Goal: Task Accomplishment & Management: Manage account settings

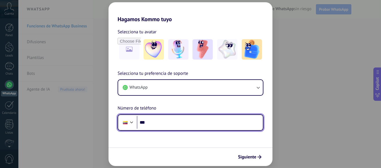
click at [154, 118] on input "***" at bounding box center [200, 122] width 126 height 13
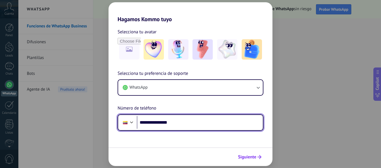
type input "**********"
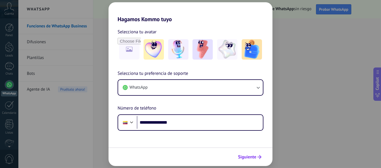
click at [244, 155] on span "Siguiente" at bounding box center [247, 157] width 18 height 4
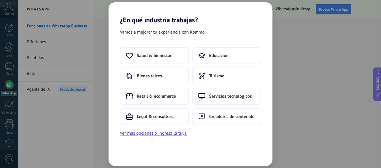
click at [297, 147] on div "¿En qué industria trabajas? Vamos a mejorar tu experiencia con Kommo. Salud & b…" at bounding box center [190, 84] width 381 height 168
click at [291, 26] on div "¿En qué industria trabajas? Vamos a mejorar tu experiencia con Kommo. Salud & b…" at bounding box center [190, 84] width 381 height 168
click at [152, 53] on span "Salud & bienestar" at bounding box center [154, 56] width 35 height 6
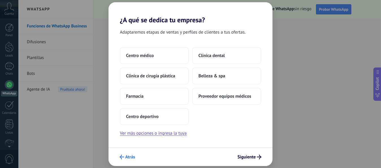
click at [129, 155] on span "Atrás" at bounding box center [130, 157] width 10 height 4
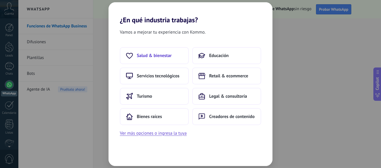
click at [151, 57] on span "Salud & bienestar" at bounding box center [154, 56] width 35 height 6
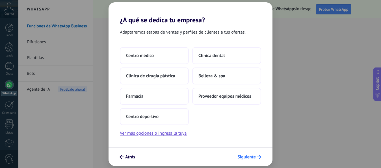
click at [251, 155] on span "Siguiente" at bounding box center [246, 157] width 18 height 4
click at [149, 134] on button "Ver más opciones o ingresa la tuya" at bounding box center [153, 133] width 67 height 7
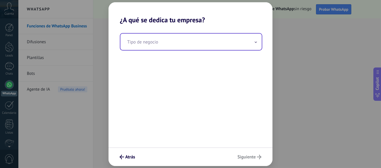
click at [173, 47] on input "text" at bounding box center [190, 42] width 141 height 16
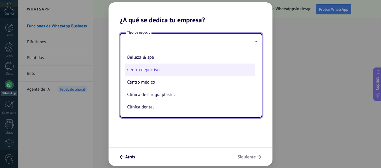
click at [164, 73] on li "Centro deportivo" at bounding box center [190, 70] width 130 height 12
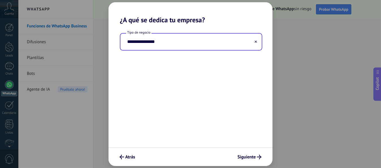
click at [170, 44] on input "**********" at bounding box center [190, 42] width 141 height 16
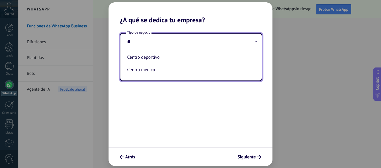
type input "*"
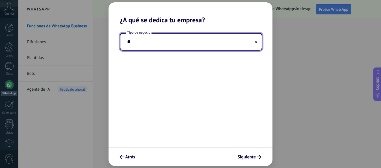
type input "*"
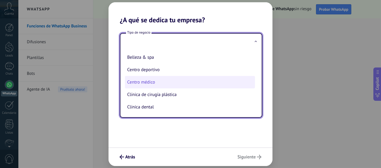
click at [153, 80] on li "Centro médico" at bounding box center [190, 82] width 130 height 12
type input "**********"
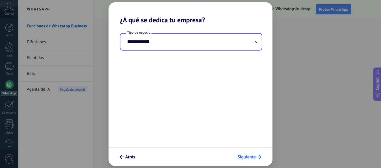
click at [257, 154] on button "Siguiente" at bounding box center [249, 157] width 29 height 10
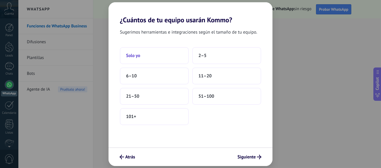
click at [165, 62] on button "Solo yo" at bounding box center [154, 55] width 69 height 17
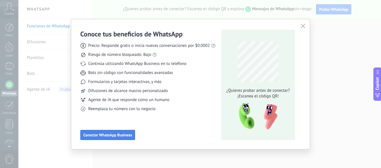
click at [118, 134] on span "Conectar WhatsApp Business" at bounding box center [107, 135] width 49 height 4
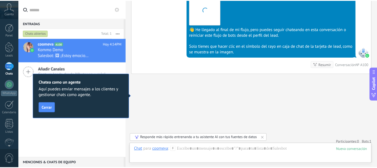
scroll to position [736, 0]
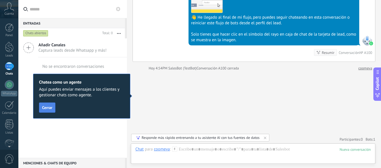
click at [45, 106] on span "Cerrar" at bounding box center [47, 108] width 10 height 4
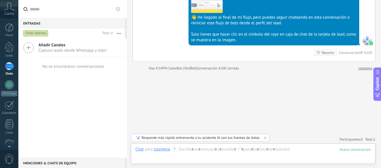
click at [205, 149] on div at bounding box center [252, 155] width 235 height 17
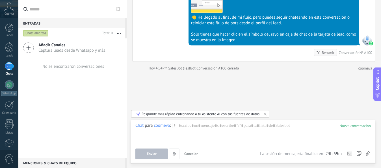
click at [74, 42] on div "Añadir Canales Captura leads desde Whatsapp y más!" at bounding box center [72, 47] width 108 height 19
click at [29, 48] on icon at bounding box center [28, 47] width 11 height 11
click at [52, 53] on span "Captura leads desde Whatsapp y más!" at bounding box center [72, 50] width 68 height 5
click at [57, 62] on div "No se encontraron conversaciones" at bounding box center [72, 66] width 63 height 18
click at [8, 64] on div "1" at bounding box center [9, 66] width 9 height 8
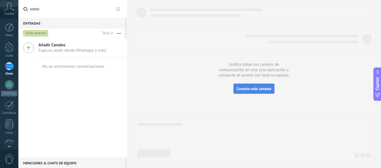
click at [251, 86] on button "Conecta más canales" at bounding box center [253, 89] width 41 height 10
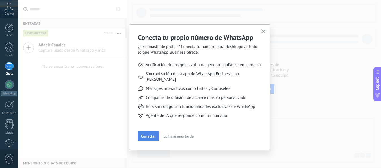
click at [152, 134] on span "Conectar" at bounding box center [148, 136] width 15 height 4
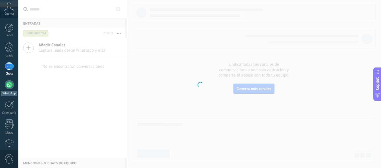
click at [9, 93] on div "WhatsApp" at bounding box center [9, 93] width 16 height 5
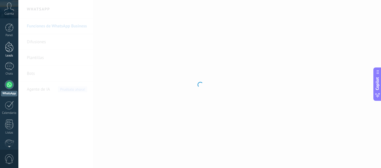
click at [8, 53] on link "Leads" at bounding box center [9, 50] width 18 height 16
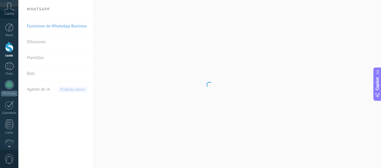
drag, startPoint x: 85, startPoint y: 104, endPoint x: 64, endPoint y: 8, distance: 98.8
click at [64, 8] on body ".abccls-1,.abccls-2{fill-rule:evenodd}.abccls-2{fill:#fff} .abfcls-1{fill:none}…" at bounding box center [190, 84] width 381 height 168
click at [4, 52] on link "Leads" at bounding box center [9, 50] width 18 height 16
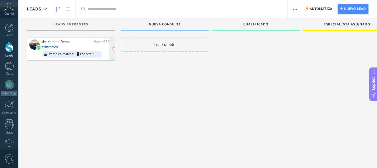
click at [91, 52] on div "Ponte en marcha: 📲 Conecta tu número de WhatsApp 💬" at bounding box center [74, 54] width 51 height 4
click at [151, 41] on div "Lead rápido" at bounding box center [165, 45] width 88 height 14
click at [159, 45] on div "Lead rápido" at bounding box center [165, 45] width 88 height 14
drag, startPoint x: 159, startPoint y: 45, endPoint x: 261, endPoint y: 18, distance: 105.9
click at [261, 18] on div "Leads Aplicar Leads abiertos Mis leads Leads ganados Leads perdidos Leads sin t…" at bounding box center [197, 89] width 358 height 178
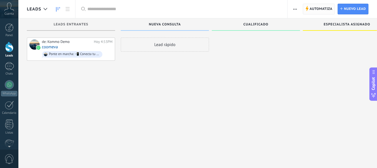
click at [314, 9] on span "Automatiza" at bounding box center [320, 9] width 23 height 10
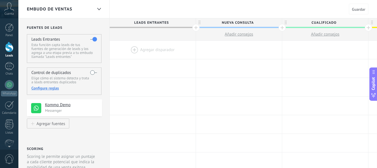
click at [170, 25] on span "Leads Entrantes" at bounding box center [151, 22] width 83 height 9
click at [162, 47] on div at bounding box center [153, 50] width 86 height 18
click at [135, 50] on div at bounding box center [153, 50] width 86 height 18
click at [229, 36] on span "Añadir consejos" at bounding box center [239, 34] width 29 height 5
click at [59, 110] on p "Messenger" at bounding box center [72, 110] width 54 height 5
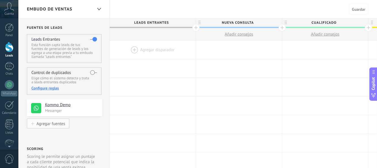
click at [53, 127] on button "Agregar fuentes" at bounding box center [48, 124] width 42 height 10
click at [51, 125] on div "Agregar fuentes" at bounding box center [50, 123] width 29 height 5
click at [32, 125] on div at bounding box center [32, 123] width 3 height 3
click at [95, 73] on label at bounding box center [93, 72] width 7 height 9
click at [80, 52] on p "Esta función capta leads de tus fuentes de generación de leads y los agrega a u…" at bounding box center [63, 51] width 65 height 16
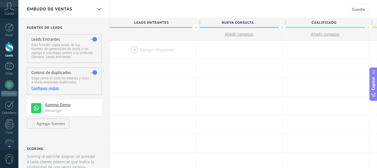
click at [34, 110] on use at bounding box center [36, 108] width 10 height 10
click at [51, 103] on h4 "Kommo Demo" at bounding box center [71, 105] width 53 height 6
click at [321, 75] on div at bounding box center [325, 68] width 86 height 18
click at [197, 28] on div at bounding box center [195, 27] width 7 height 7
click at [159, 63] on div at bounding box center [153, 68] width 86 height 18
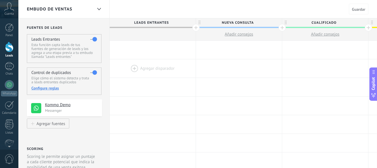
click at [159, 63] on div at bounding box center [153, 68] width 86 height 18
click at [360, 11] on span "Guardar" at bounding box center [358, 9] width 13 height 4
click at [358, 8] on span "Guardar" at bounding box center [358, 9] width 13 height 4
click at [97, 10] on div at bounding box center [99, 9] width 10 height 11
click at [98, 9] on icon at bounding box center [99, 9] width 4 height 2
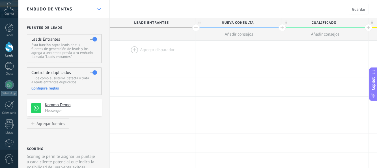
click at [98, 9] on icon at bounding box center [99, 9] width 4 height 2
click at [105, 12] on div "Embudo de ventas" at bounding box center [63, 9] width 91 height 18
click at [374, 98] on button "Copilot" at bounding box center [373, 83] width 8 height 33
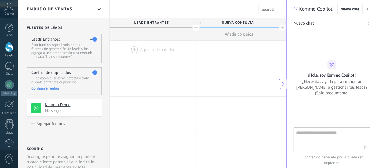
type textarea "**********"
click at [239, 128] on div at bounding box center [239, 124] width 86 height 18
click at [365, 11] on button "button" at bounding box center [367, 9] width 6 height 7
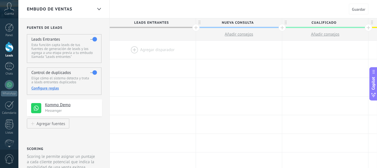
click at [282, 27] on div at bounding box center [281, 27] width 7 height 7
click at [264, 24] on span "Nueva consulta" at bounding box center [237, 22] width 83 height 9
click at [163, 23] on span "Leads Entrantes" at bounding box center [151, 22] width 83 height 9
drag, startPoint x: 163, startPoint y: 23, endPoint x: 198, endPoint y: 23, distance: 35.0
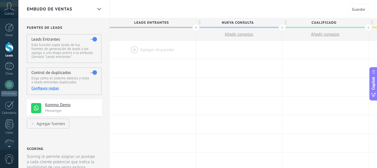
click at [198, 23] on icon at bounding box center [199, 23] width 2 height 4
drag, startPoint x: 195, startPoint y: 26, endPoint x: 195, endPoint y: 51, distance: 25.4
click at [173, 56] on div at bounding box center [153, 50] width 86 height 18
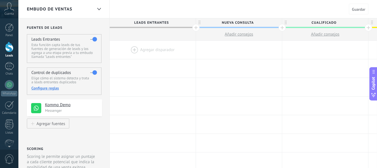
click at [174, 56] on div at bounding box center [153, 50] width 86 height 18
drag, startPoint x: 174, startPoint y: 56, endPoint x: 138, endPoint y: 48, distance: 37.1
click at [138, 48] on div at bounding box center [153, 50] width 86 height 18
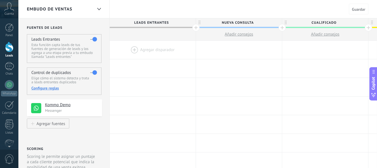
click at [337, 38] on button "Añadir consejos" at bounding box center [325, 34] width 86 height 12
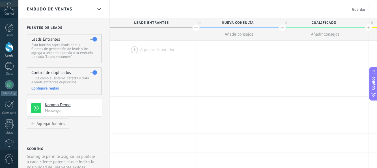
click at [337, 38] on button "Añadir consejos" at bounding box center [325, 34] width 86 height 12
click at [335, 35] on span "Añadir consejos" at bounding box center [325, 34] width 29 height 5
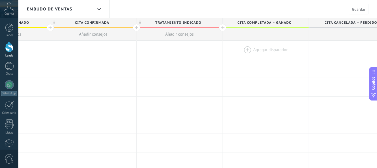
scroll to position [0, 421]
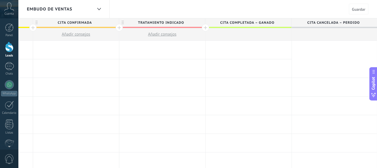
click at [309, 21] on span "Cita cancelada – perdido" at bounding box center [332, 22] width 83 height 9
click at [312, 31] on div at bounding box center [334, 34] width 86 height 12
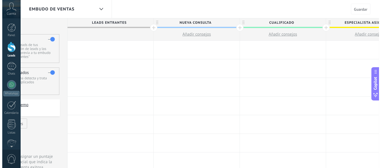
scroll to position [0, 0]
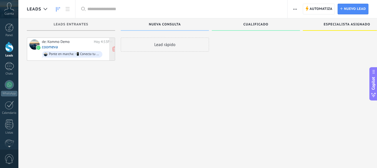
click at [32, 45] on div at bounding box center [34, 45] width 10 height 10
click at [341, 5] on link "Lead Nuevo lead" at bounding box center [352, 9] width 31 height 11
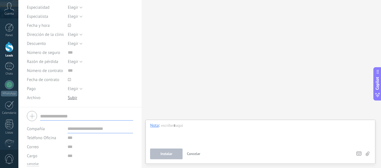
scroll to position [100, 0]
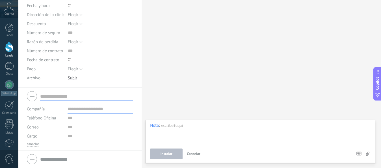
click at [74, 112] on input "text" at bounding box center [101, 109] width 66 height 9
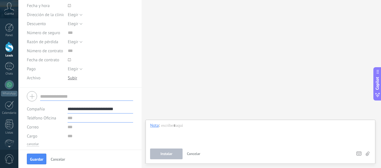
type input "**********"
click at [76, 119] on input "text" at bounding box center [101, 118] width 66 height 9
type input "**********"
click at [71, 132] on input "text" at bounding box center [101, 136] width 66 height 9
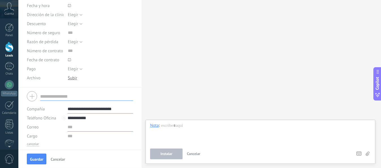
click at [72, 129] on input "text" at bounding box center [101, 127] width 66 height 9
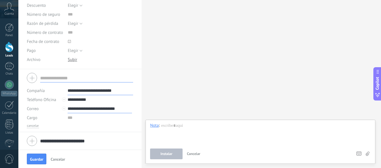
type input "**********"
click at [74, 120] on input "text" at bounding box center [101, 117] width 66 height 9
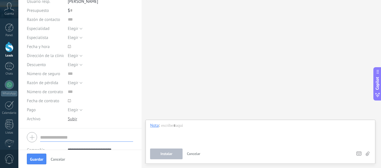
scroll to position [53, 0]
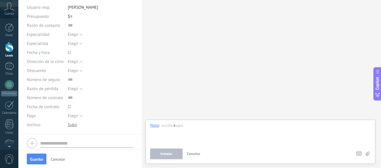
type input "**********"
click at [72, 117] on span "Elegir" at bounding box center [73, 115] width 10 height 5
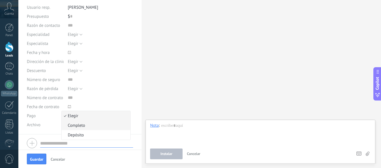
click at [75, 121] on li "Completo" at bounding box center [96, 126] width 69 height 10
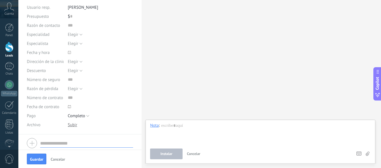
click at [70, 106] on use at bounding box center [69, 106] width 3 height 3
click at [92, 107] on span at bounding box center [85, 106] width 35 height 9
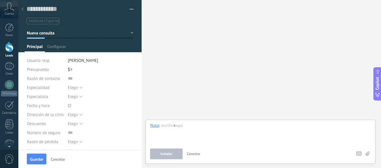
scroll to position [118, 0]
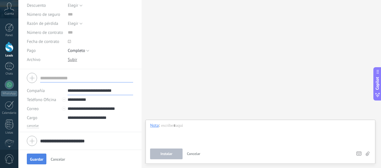
click at [39, 158] on span "Guardar" at bounding box center [36, 159] width 13 height 4
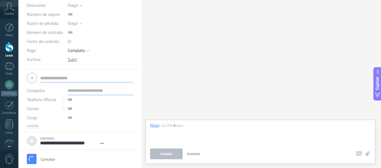
scroll to position [118, 0]
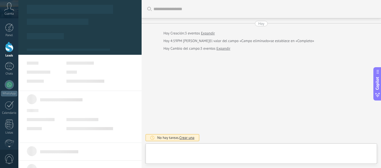
type textarea "***"
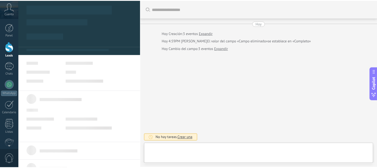
scroll to position [5, 0]
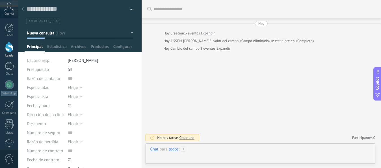
click at [191, 155] on div at bounding box center [260, 155] width 221 height 17
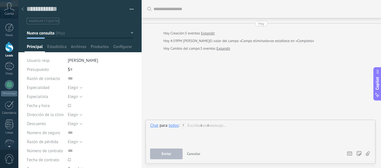
click at [223, 110] on div "Buscar Carga más [PERSON_NAME] Creación: 3 eventos Expandir Hoy 4:59PM [PERSON_…" at bounding box center [261, 84] width 239 height 168
click at [115, 22] on ul "#agregar etiquetas" at bounding box center [79, 21] width 106 height 8
click at [13, 49] on div at bounding box center [9, 47] width 8 height 10
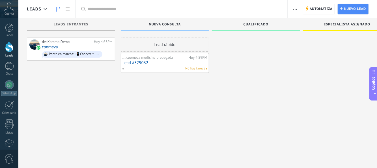
click at [179, 60] on div "..., coomeva medicina prepagada Hoy 4:59PM Lead #329032 No hay tareas" at bounding box center [164, 63] width 85 height 16
click at [147, 66] on div "No hay tareas" at bounding box center [163, 68] width 83 height 5
click at [4, 7] on icon at bounding box center [9, 7] width 10 height 8
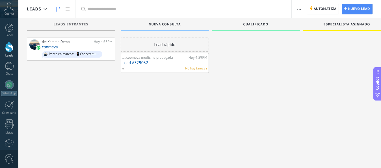
click at [4, 7] on icon at bounding box center [9, 7] width 10 height 8
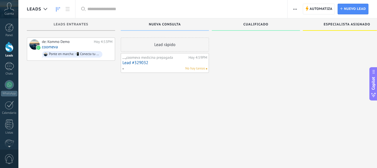
click at [8, 22] on div "Panel Leads 1 Chats WhatsApp Clientes" at bounding box center [18, 83] width 37 height 131
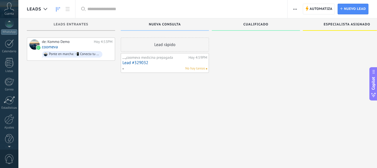
scroll to position [66, 0]
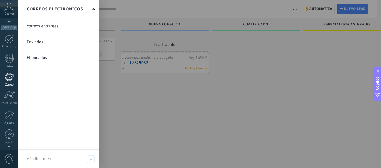
click at [11, 85] on div "Correo" at bounding box center [9, 85] width 16 height 4
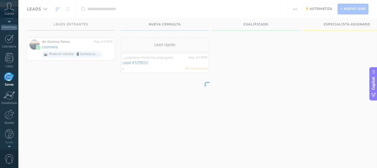
scroll to position [54, 0]
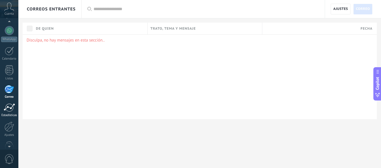
click at [11, 108] on div at bounding box center [9, 107] width 11 height 8
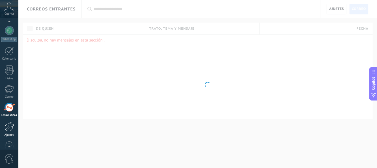
click at [11, 128] on div at bounding box center [10, 127] width 10 height 10
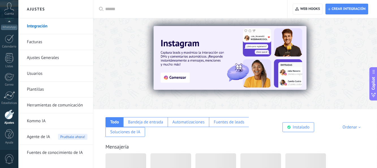
scroll to position [2, 0]
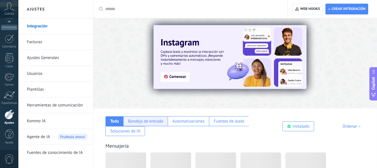
click at [139, 122] on div "Bandeja de entrada" at bounding box center [145, 121] width 35 height 5
click at [202, 125] on div "Automatizaciones" at bounding box center [187, 121] width 41 height 10
click at [344, 14] on span "Crear integración" at bounding box center [347, 9] width 38 height 10
click at [346, 9] on span "Crear integración" at bounding box center [348, 9] width 34 height 5
drag, startPoint x: 346, startPoint y: 11, endPoint x: 351, endPoint y: 7, distance: 6.2
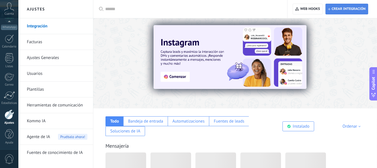
click at [351, 7] on span "Crear integración" at bounding box center [347, 9] width 38 height 10
click at [351, 7] on span "Crear integración" at bounding box center [348, 9] width 34 height 5
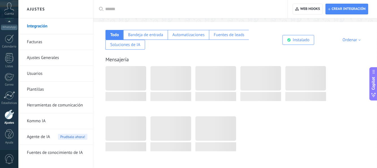
scroll to position [89, 0]
click at [176, 30] on div "Automatizaciones" at bounding box center [187, 34] width 41 height 10
click at [184, 30] on div "Automatizaciones" at bounding box center [187, 34] width 41 height 10
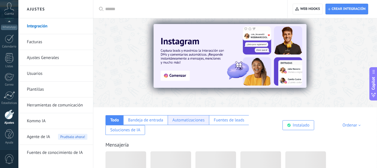
scroll to position [0, 0]
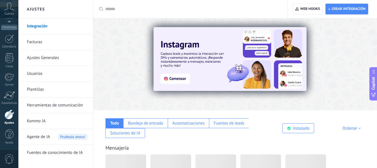
click at [39, 73] on link "Usuarios" at bounding box center [57, 74] width 60 height 16
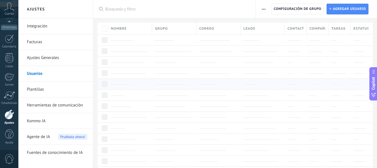
click at [127, 79] on div at bounding box center [128, 84] width 41 height 11
click at [340, 6] on span "Agregar usuario" at bounding box center [348, 9] width 33 height 10
click at [334, 14] on span "Agregar usuario" at bounding box center [348, 9] width 33 height 10
click at [279, 42] on div at bounding box center [262, 40] width 38 height 5
click at [179, 32] on div "Grupo" at bounding box center [174, 29] width 44 height 12
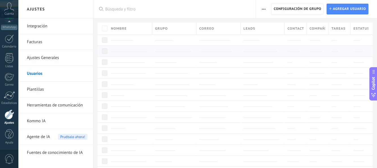
click at [154, 49] on div at bounding box center [172, 51] width 41 height 11
click at [34, 103] on link "Herramientas de comunicación" at bounding box center [57, 105] width 60 height 16
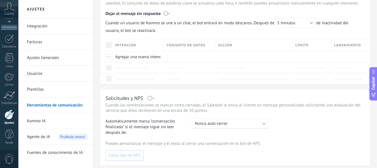
scroll to position [286, 0]
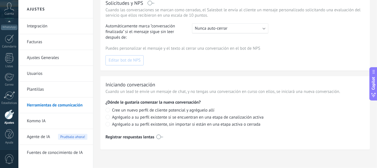
click at [62, 141] on div "Agente de IA Pruébalo ahora!" at bounding box center [57, 137] width 60 height 16
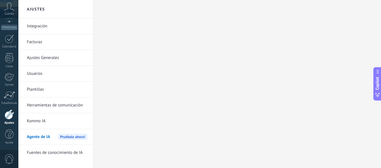
click at [55, 53] on link "Ajustes Generales" at bounding box center [57, 58] width 60 height 16
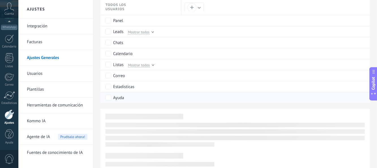
scroll to position [298, 0]
click at [117, 46] on div "Chats" at bounding box center [118, 43] width 10 height 6
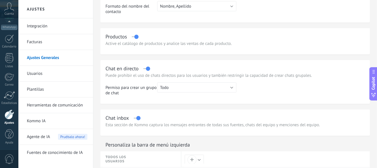
scroll to position [0, 0]
